Goal: Task Accomplishment & Management: Use online tool/utility

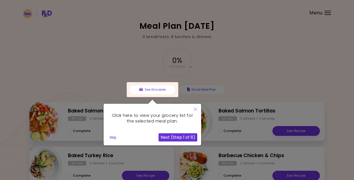
click at [171, 137] on button "Next (Step 1 of 6)" at bounding box center [177, 137] width 39 height 8
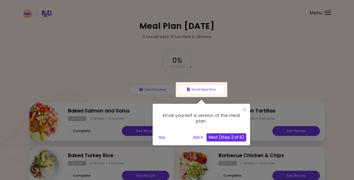
click at [227, 137] on button "Next (Step 2 of 6)" at bounding box center [226, 137] width 40 height 8
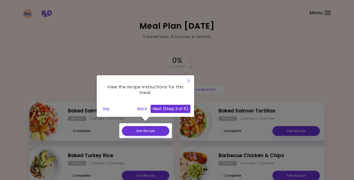
click at [172, 110] on button "Next (Step 3 of 6)" at bounding box center [171, 109] width 40 height 8
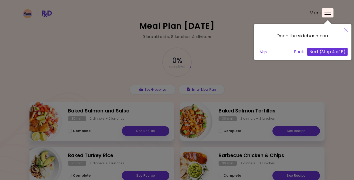
click at [339, 51] on button "Next (Step 4 of 6)" at bounding box center [327, 52] width 40 height 8
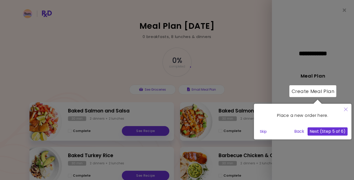
click at [325, 130] on button "Next (Step 5 of 6)" at bounding box center [328, 131] width 40 height 8
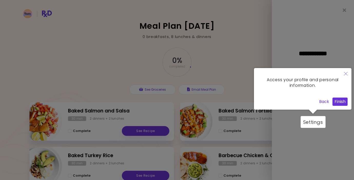
click at [339, 102] on button "Finish" at bounding box center [339, 101] width 15 height 8
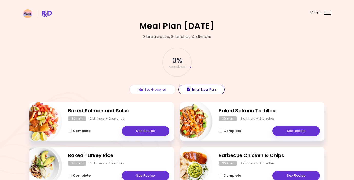
click at [201, 91] on button "Email Meal Plan" at bounding box center [201, 90] width 46 height 10
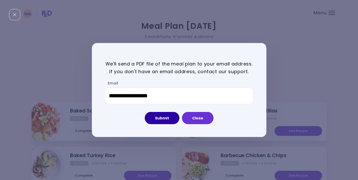
click at [161, 119] on button "Submit" at bounding box center [162, 118] width 35 height 12
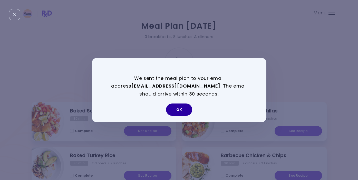
click at [180, 107] on button "OK" at bounding box center [179, 109] width 26 height 12
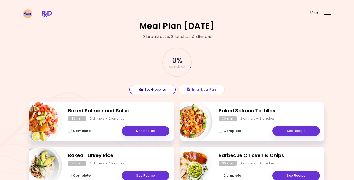
click at [157, 90] on button "See Groceries" at bounding box center [152, 90] width 46 height 10
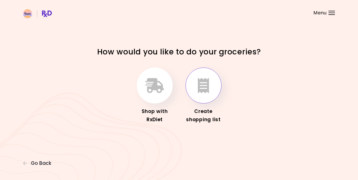
click at [200, 86] on icon "button" at bounding box center [203, 85] width 11 height 15
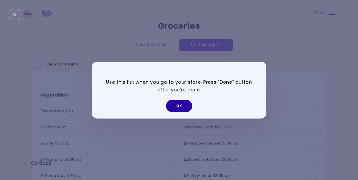
click at [181, 105] on button "OK" at bounding box center [179, 106] width 26 height 12
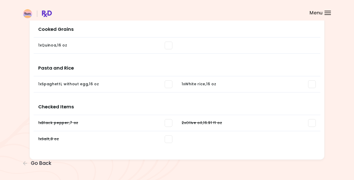
scroll to position [429, 0]
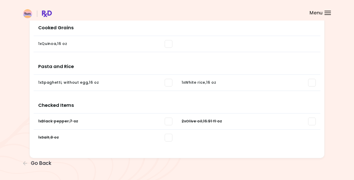
click at [169, 136] on span at bounding box center [169, 138] width 8 height 8
click at [169, 123] on span at bounding box center [169, 121] width 8 height 8
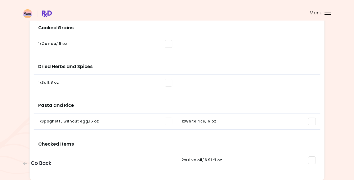
scroll to position [296, 0]
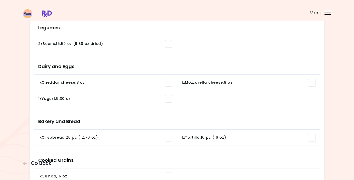
click at [314, 130] on h3 "Bakery and Bread" at bounding box center [177, 119] width 287 height 21
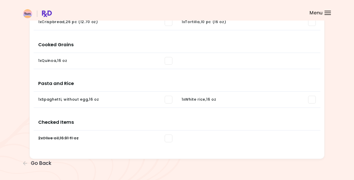
scroll to position [451, 0]
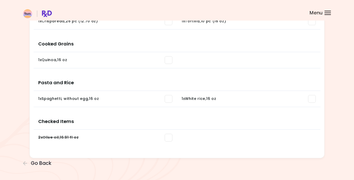
click at [168, 138] on span at bounding box center [169, 138] width 8 height 8
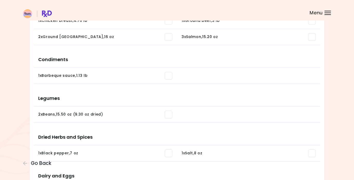
scroll to position [0, 0]
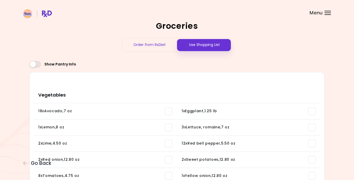
click at [326, 11] on div "Menu" at bounding box center [327, 13] width 6 height 4
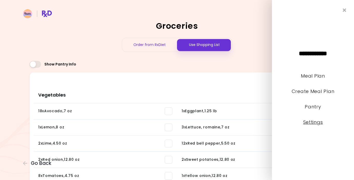
click at [315, 124] on link "Settings" at bounding box center [313, 122] width 20 height 6
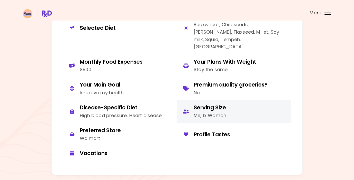
scroll to position [312, 0]
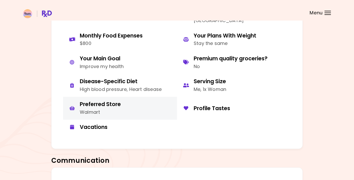
click at [126, 98] on button "Preferred Store Walmart" at bounding box center [120, 108] width 114 height 23
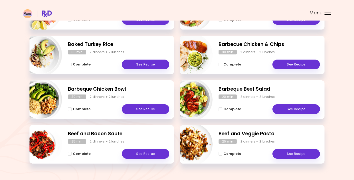
scroll to position [123, 0]
